Goal: Ask a question: Seek information or help from site administrators or community

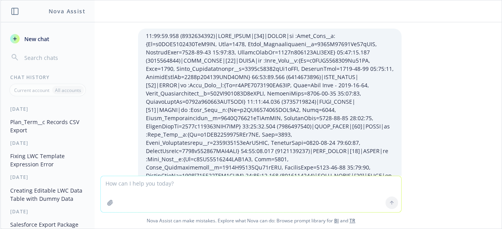
scroll to position [5024, 0]
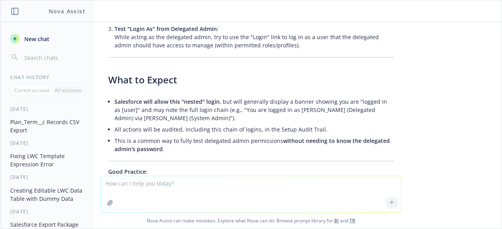
click at [190, 199] on textarea at bounding box center [251, 194] width 300 height 36
click at [229, 96] on li "Salesforce will allow this "nested" login , but will generally display a banner…" at bounding box center [254, 110] width 279 height 28
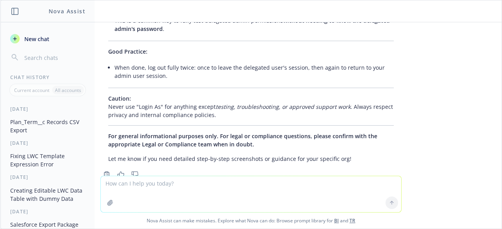
scroll to position [5160, 0]
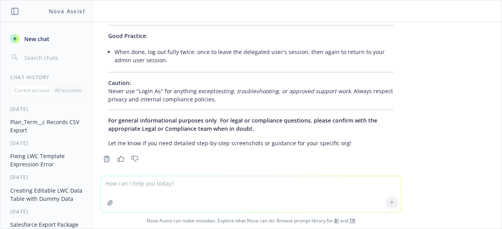
click at [289, 221] on span "Nova Assist can make mistakes. Explore what Nova can do: Browse prompt library …" at bounding box center [251, 221] width 495 height 16
click at [189, 180] on textarea at bounding box center [251, 194] width 300 height 36
type textarea "login as experince user for other user"
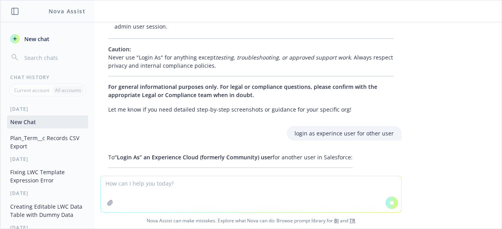
scroll to position [5112, 0]
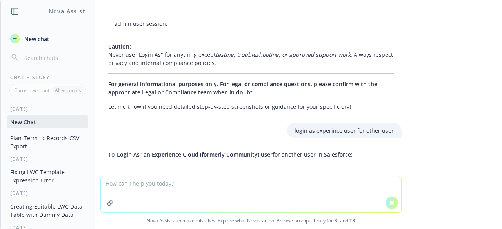
click at [256, 124] on div "login as experince user for other user" at bounding box center [251, 131] width 314 height 15
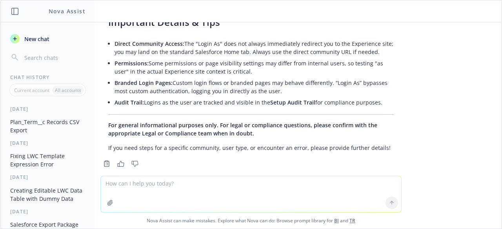
scroll to position [5677, 0]
